Goal: Find specific page/section: Find specific page/section

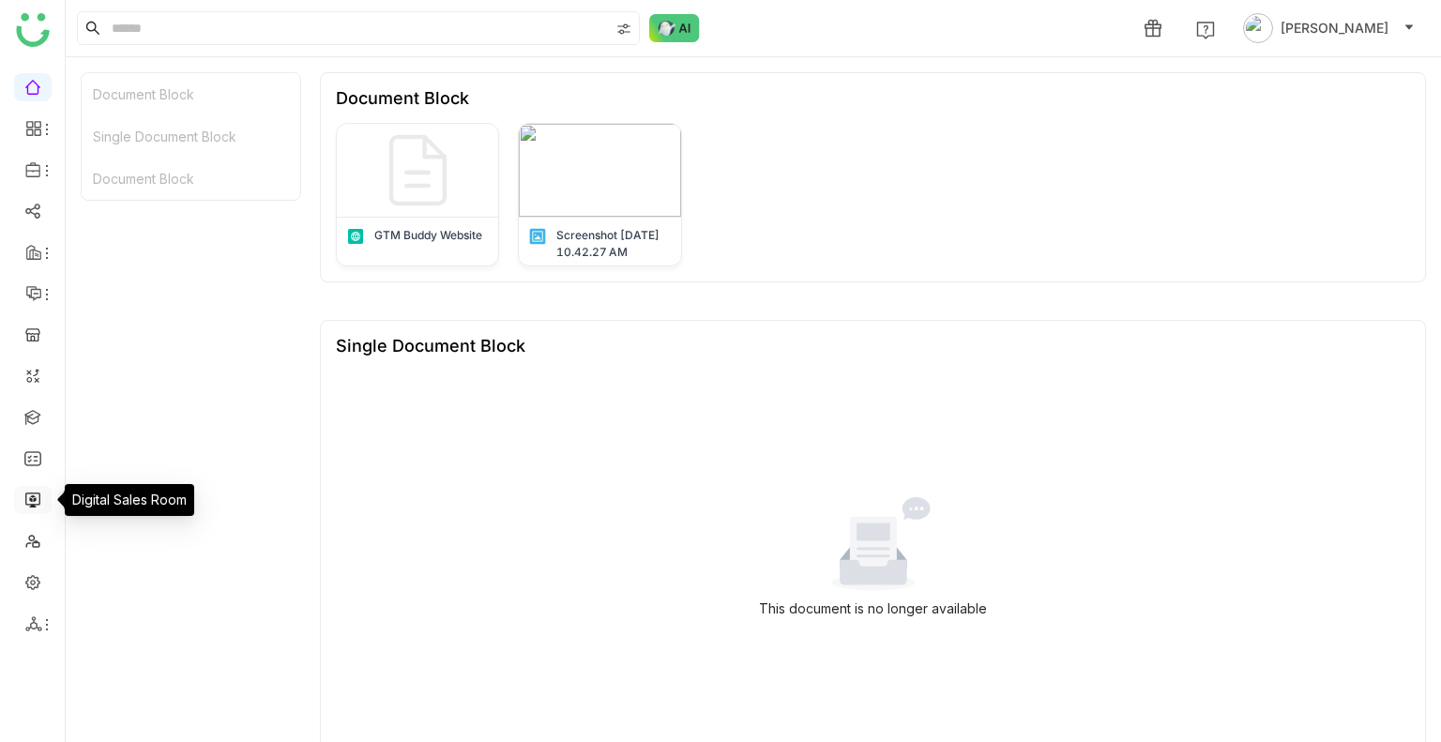
click at [31, 498] on link at bounding box center [32, 499] width 17 height 16
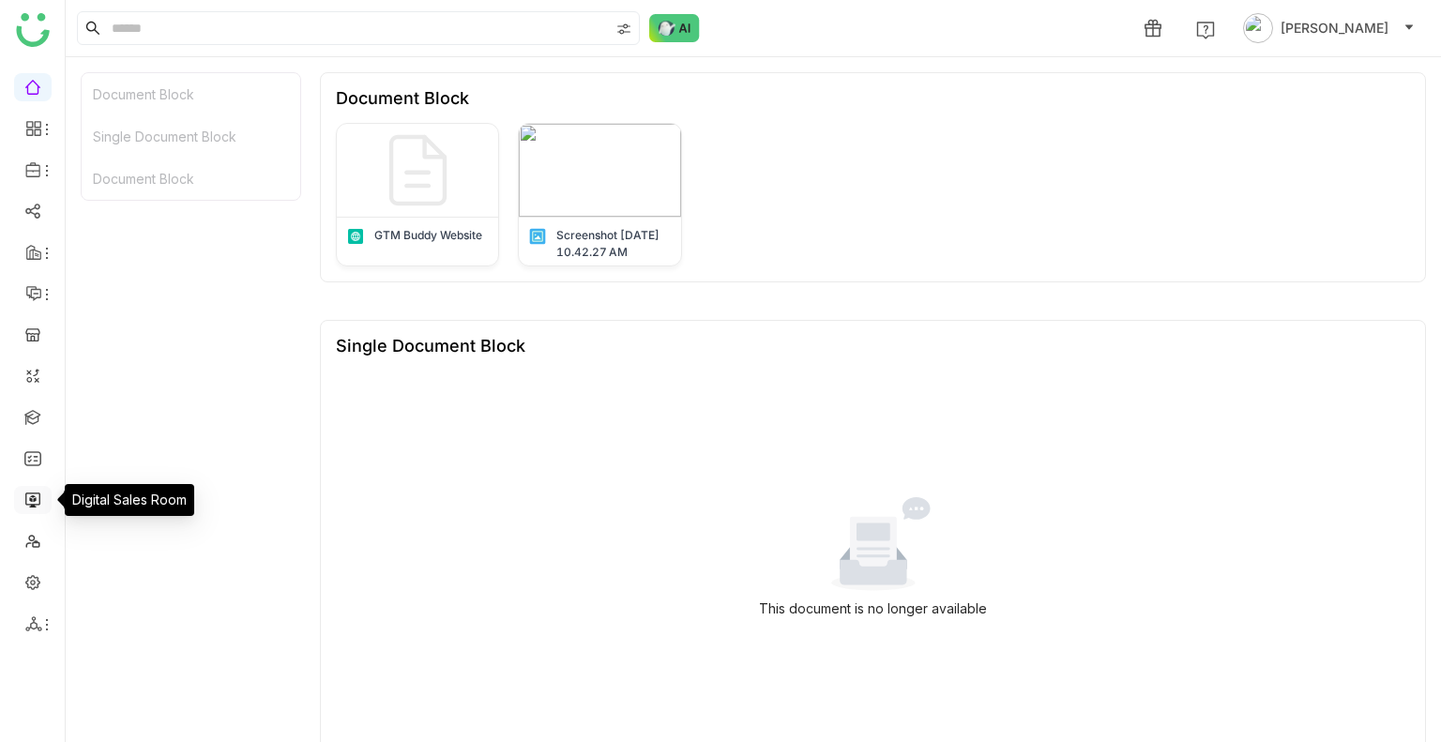
click at [31, 498] on link at bounding box center [32, 499] width 17 height 16
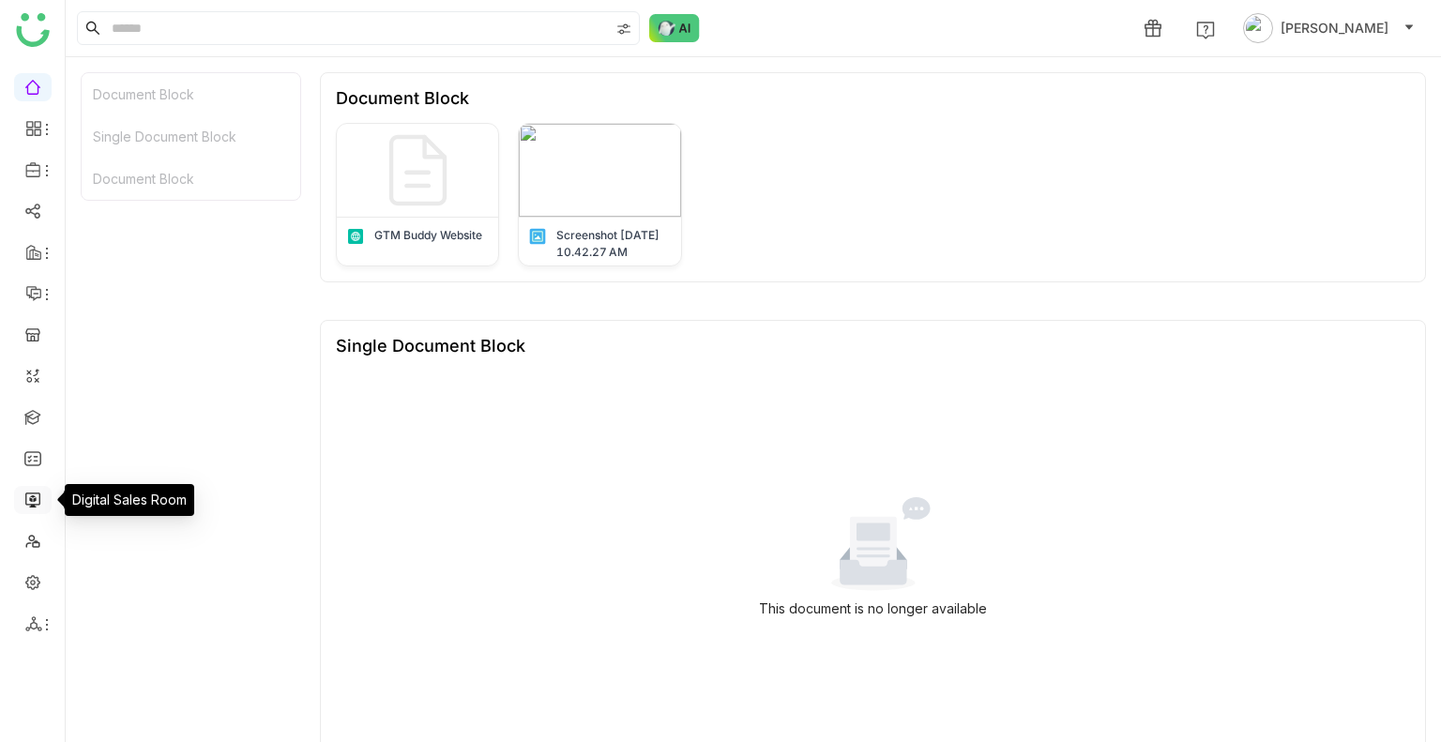
click at [31, 498] on link at bounding box center [32, 499] width 17 height 16
click at [28, 507] on link at bounding box center [32, 499] width 17 height 16
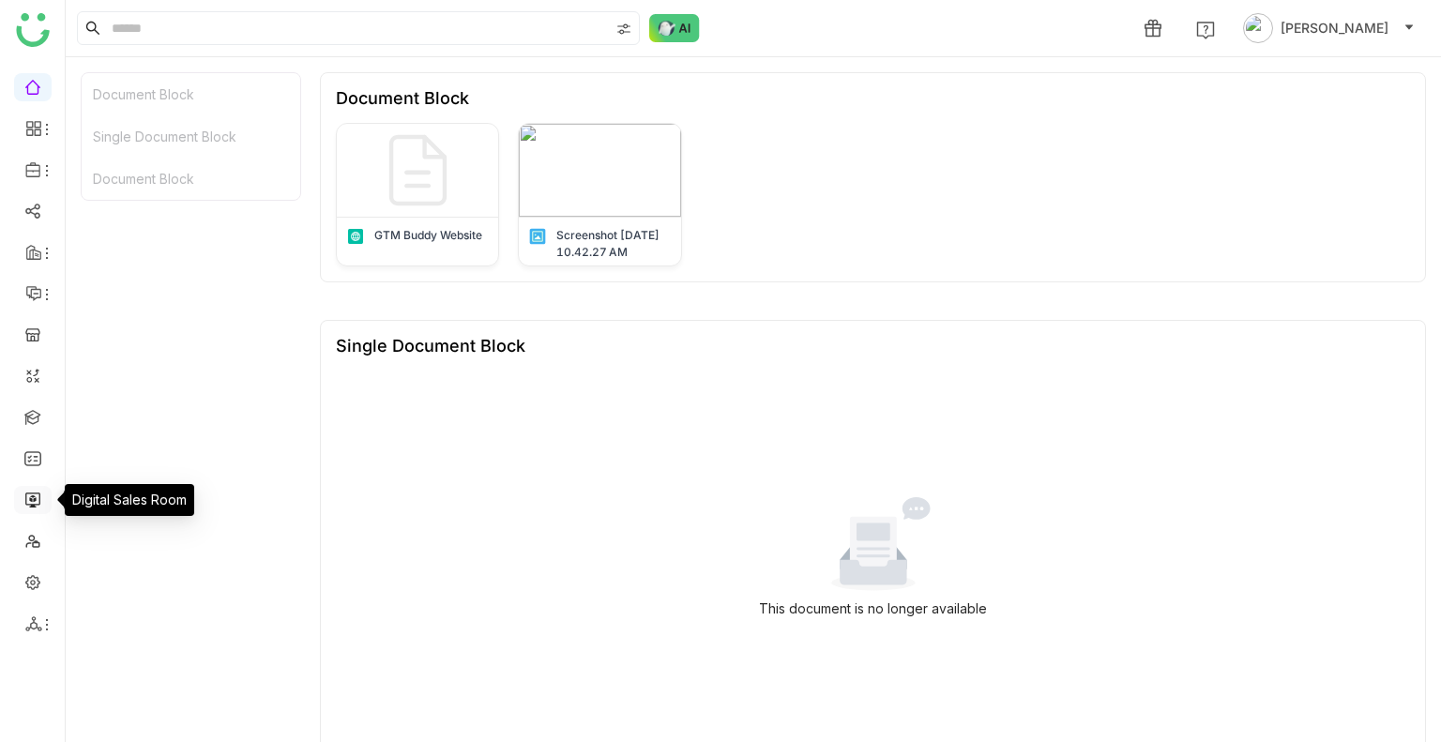
click at [28, 507] on link at bounding box center [32, 499] width 17 height 16
click at [25, 507] on link at bounding box center [32, 499] width 17 height 16
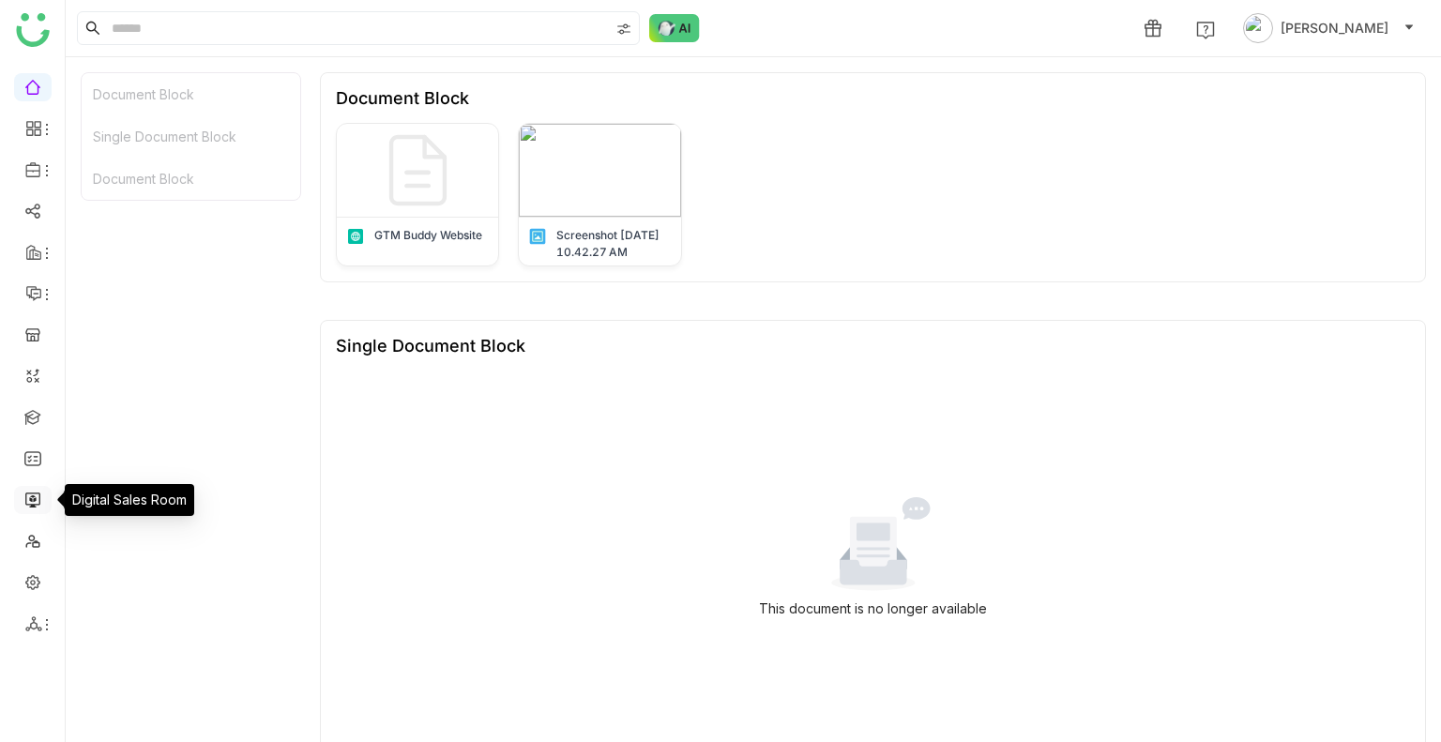
click at [25, 507] on link at bounding box center [32, 499] width 17 height 16
click at [37, 493] on link at bounding box center [32, 499] width 17 height 16
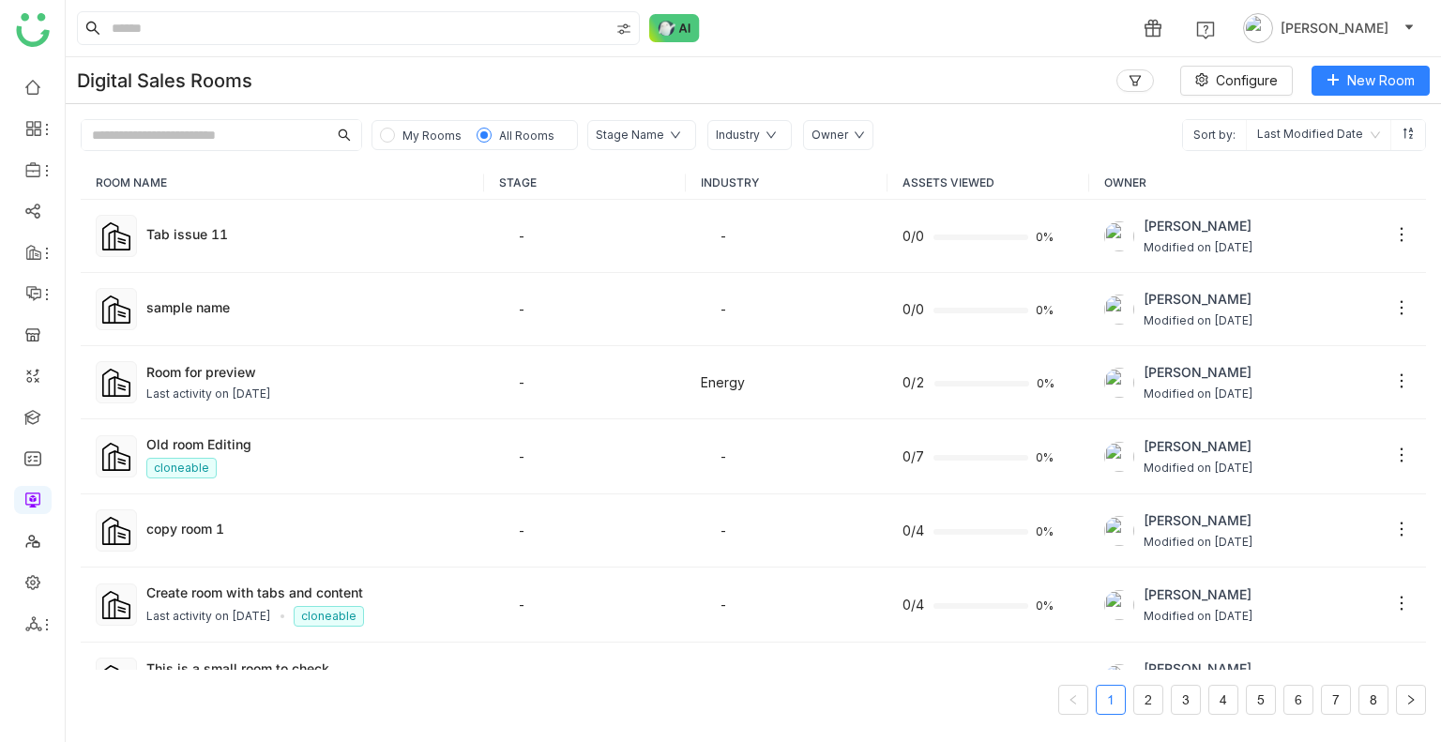
click at [413, 129] on span "My Rooms" at bounding box center [431, 136] width 59 height 14
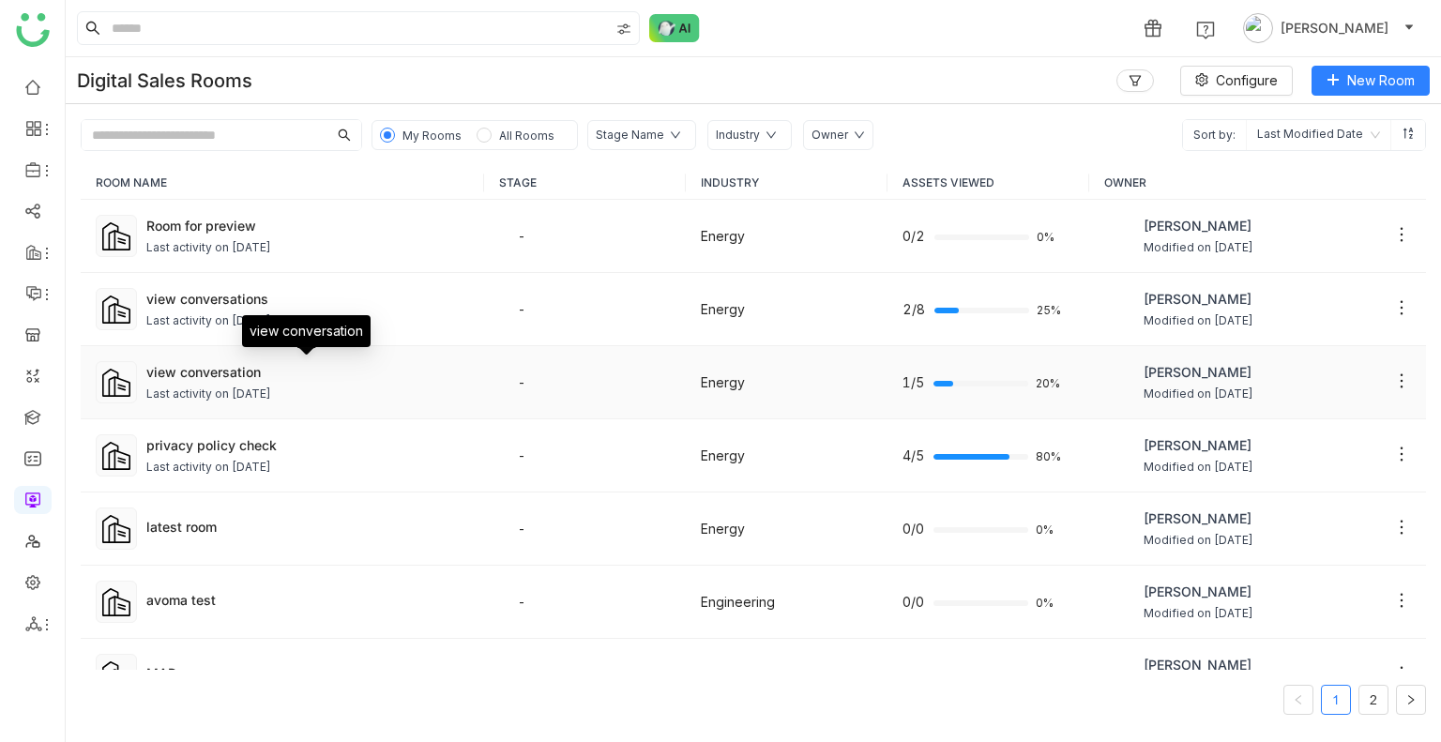
click at [236, 365] on div "view conversation" at bounding box center [307, 372] width 323 height 20
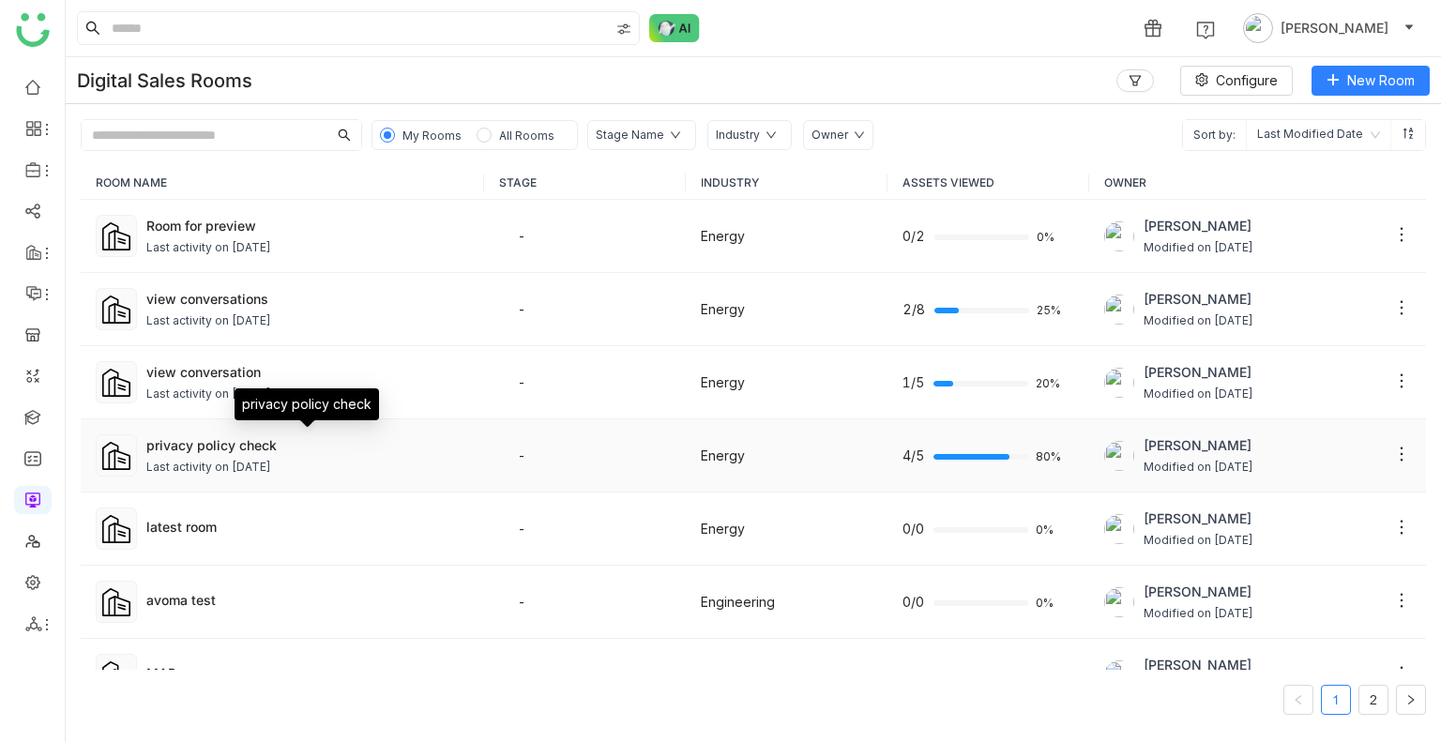
click at [254, 449] on div "privacy policy check" at bounding box center [307, 445] width 323 height 20
click at [199, 448] on div "privacy policy check" at bounding box center [307, 445] width 323 height 20
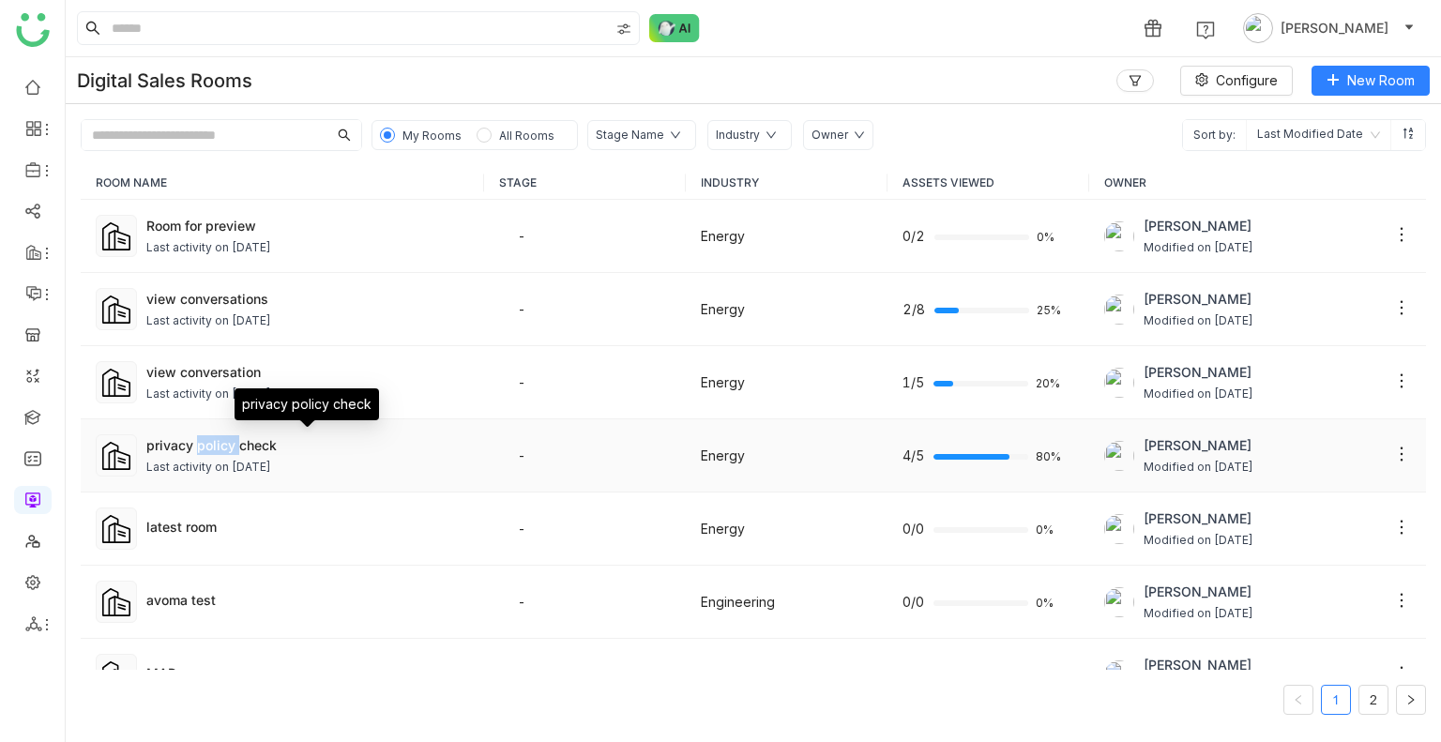
click at [199, 448] on div "privacy policy check" at bounding box center [307, 445] width 323 height 20
click at [281, 435] on div "privacy policy check" at bounding box center [307, 445] width 323 height 20
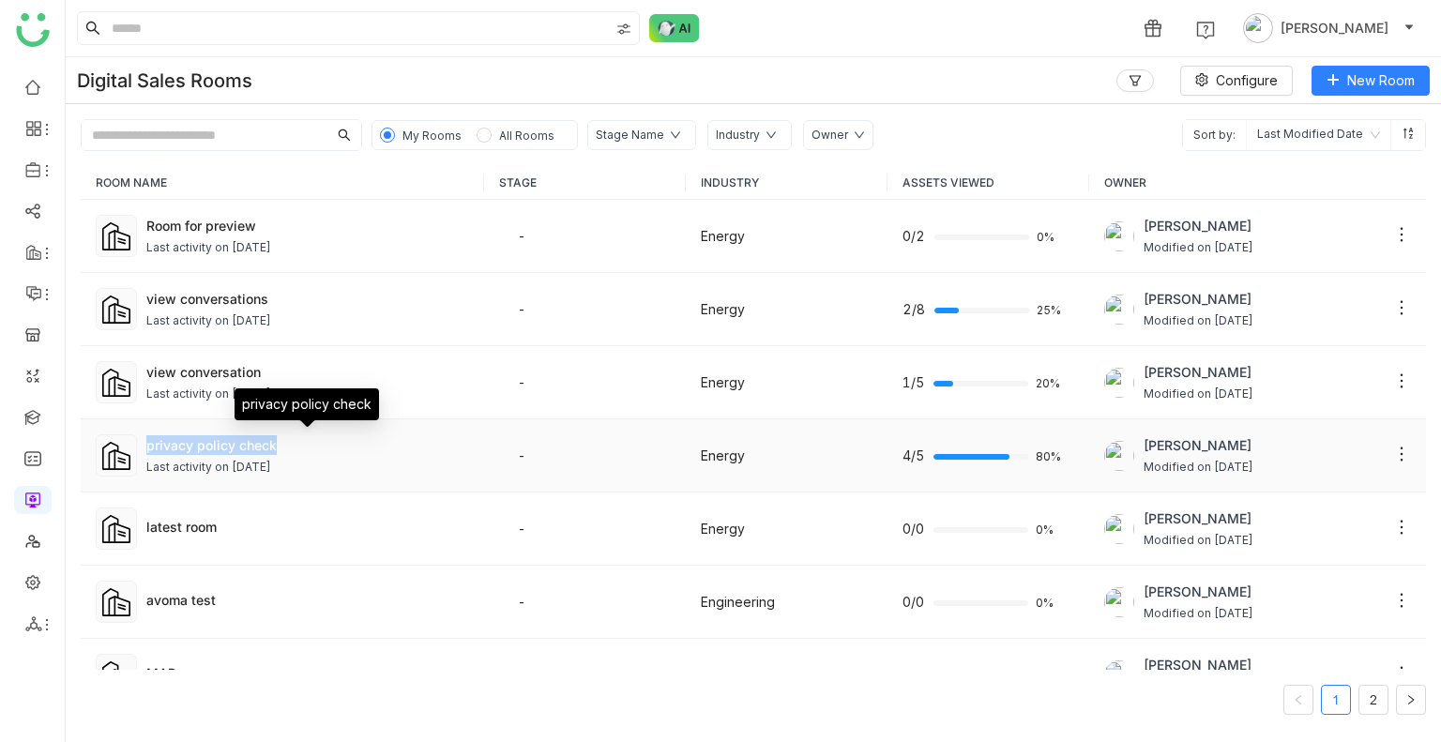
click at [281, 435] on div "privacy policy check" at bounding box center [307, 445] width 323 height 20
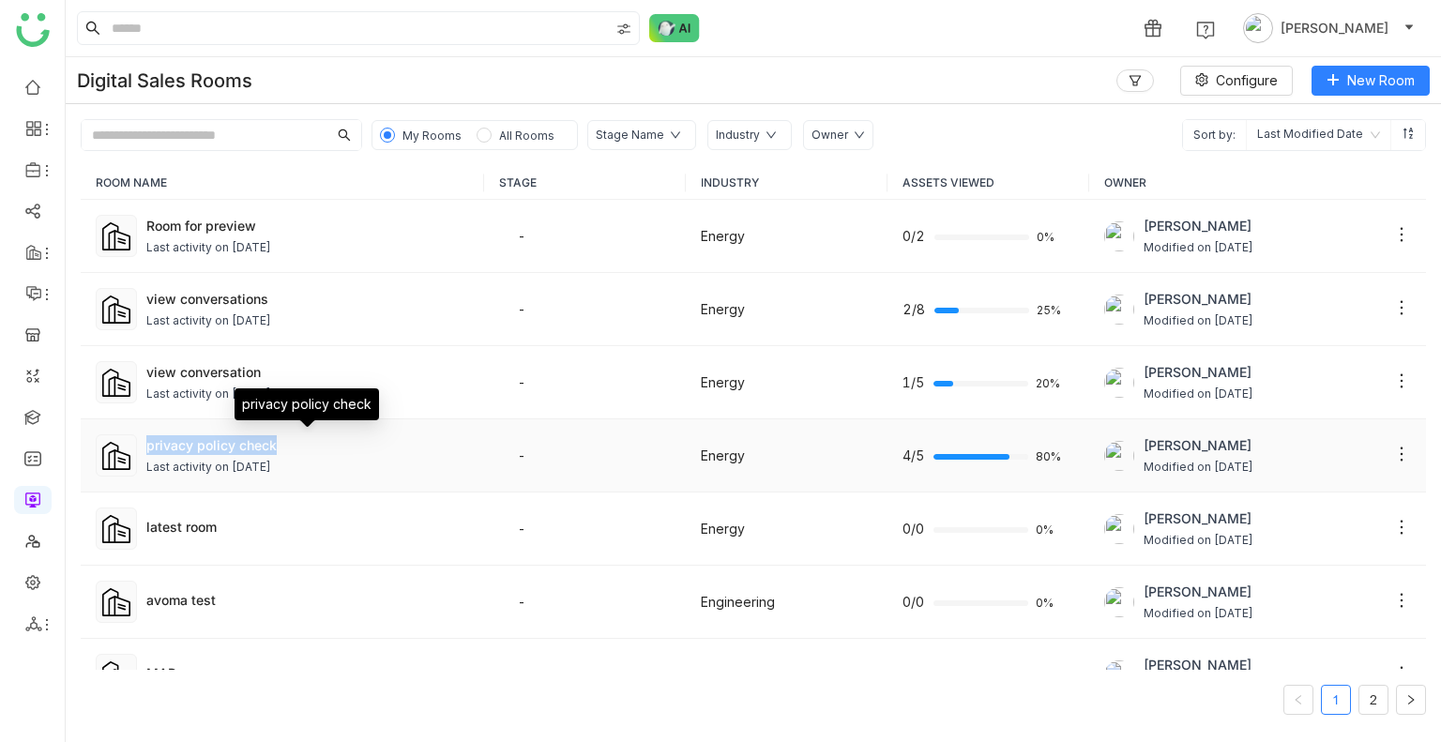
click at [281, 435] on div "privacy policy check" at bounding box center [307, 445] width 323 height 20
click at [340, 440] on div "privacy policy check" at bounding box center [307, 445] width 323 height 20
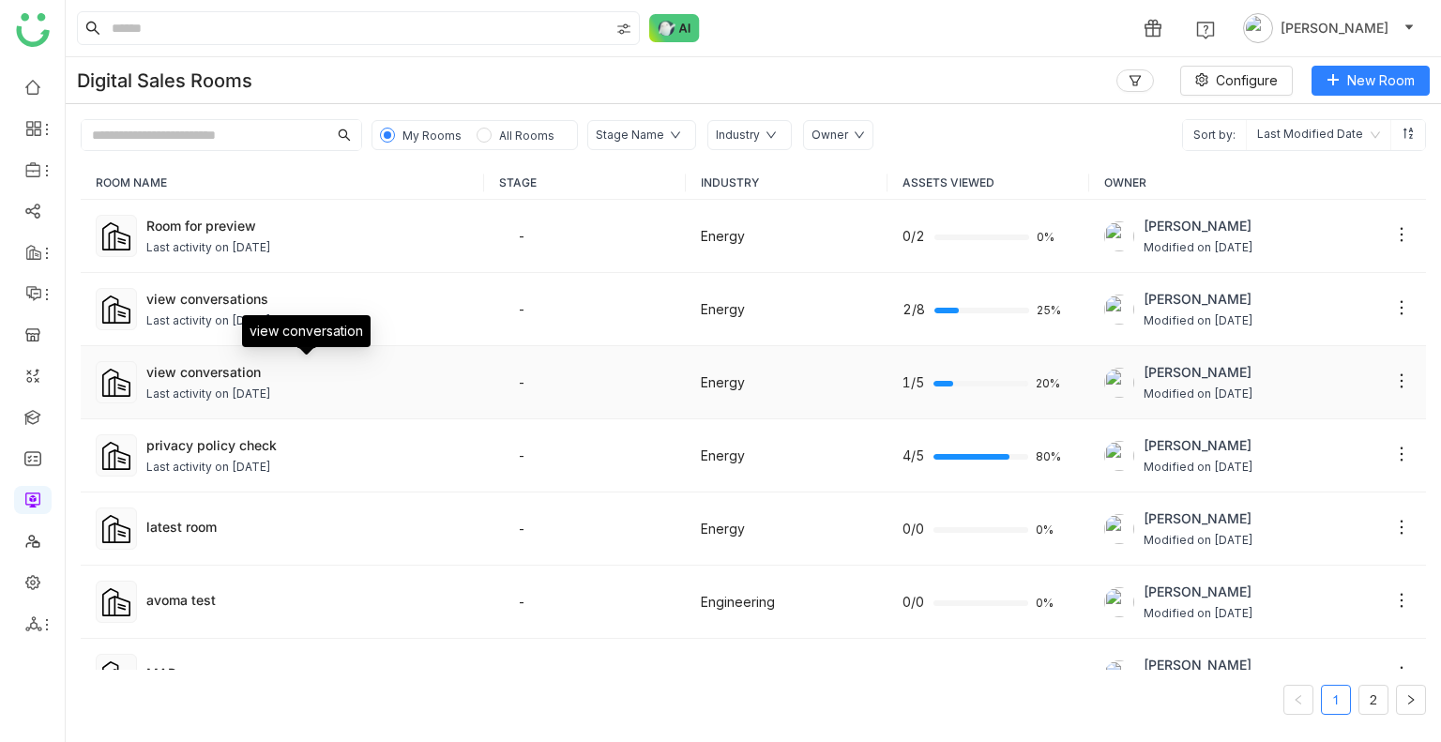
click at [386, 374] on div "view conversation" at bounding box center [307, 372] width 323 height 20
click at [239, 313] on div "Last activity on [DATE]" at bounding box center [208, 321] width 125 height 18
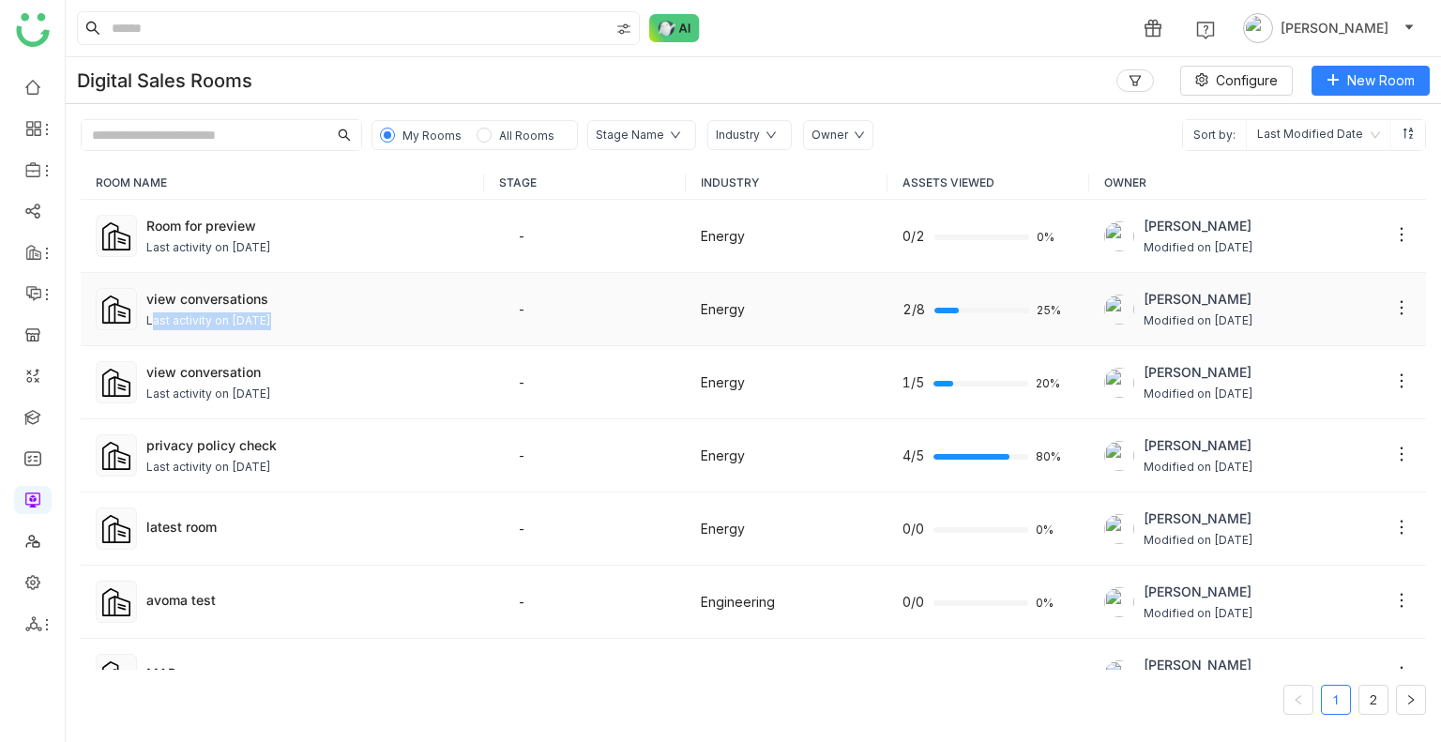
click at [239, 313] on div "Last activity on [DATE]" at bounding box center [208, 321] width 125 height 18
click at [228, 228] on div "Room for preview" at bounding box center [307, 226] width 323 height 20
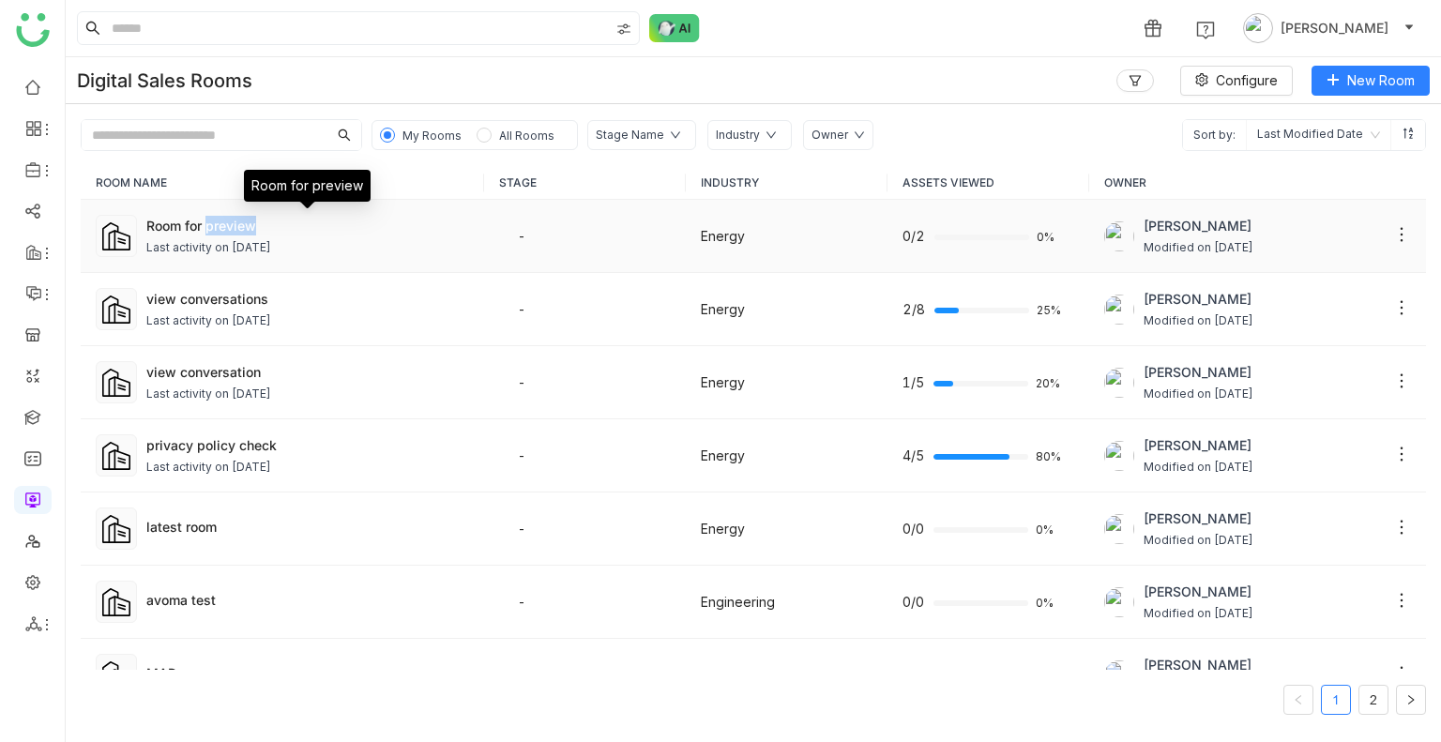
click at [228, 228] on div "Room for preview" at bounding box center [307, 226] width 323 height 20
